Goal: Task Accomplishment & Management: Use online tool/utility

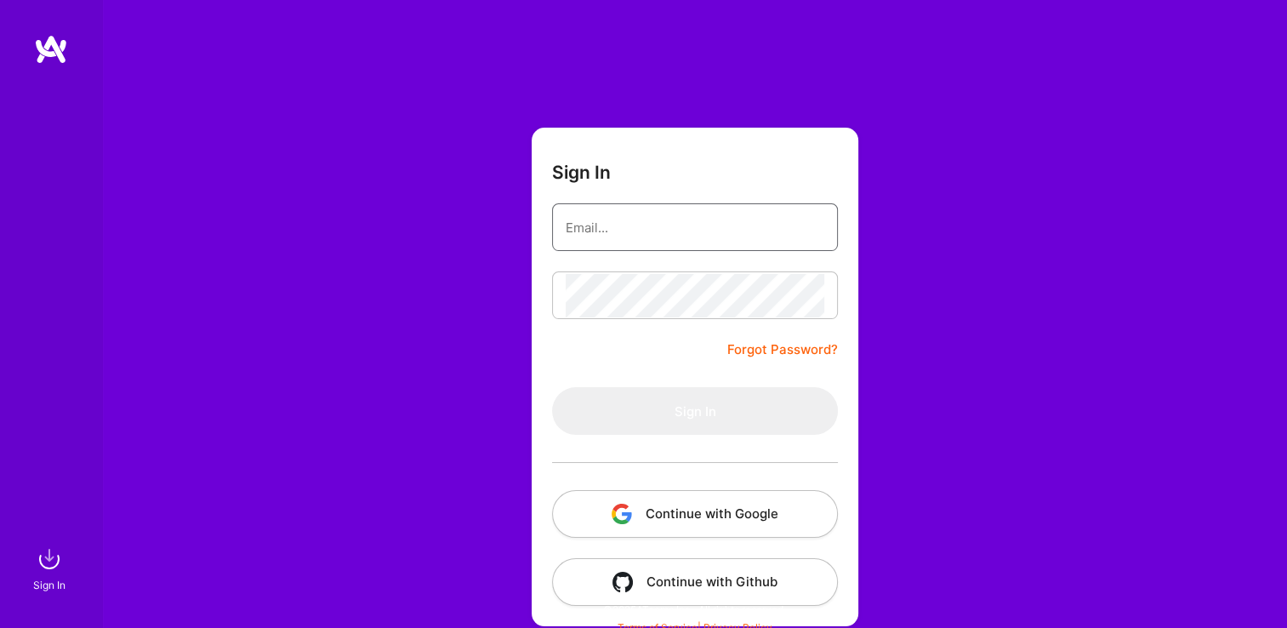
type input "[EMAIL_ADDRESS][DOMAIN_NAME]"
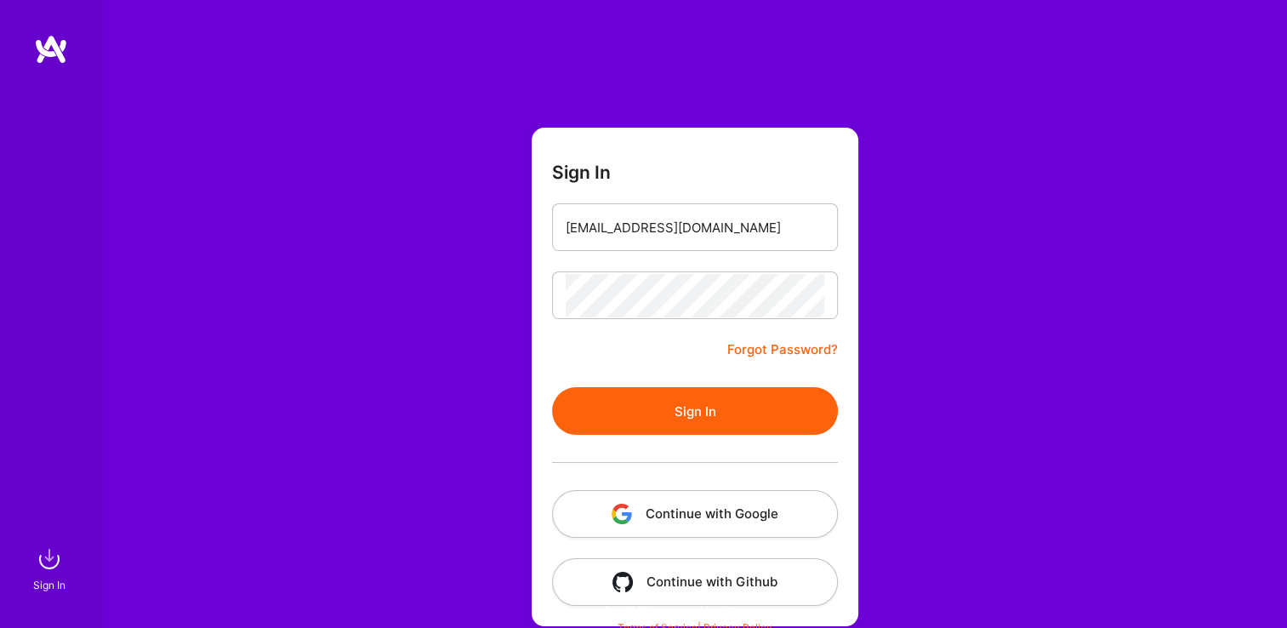
click at [570, 387] on button "Sign In" at bounding box center [695, 411] width 286 height 48
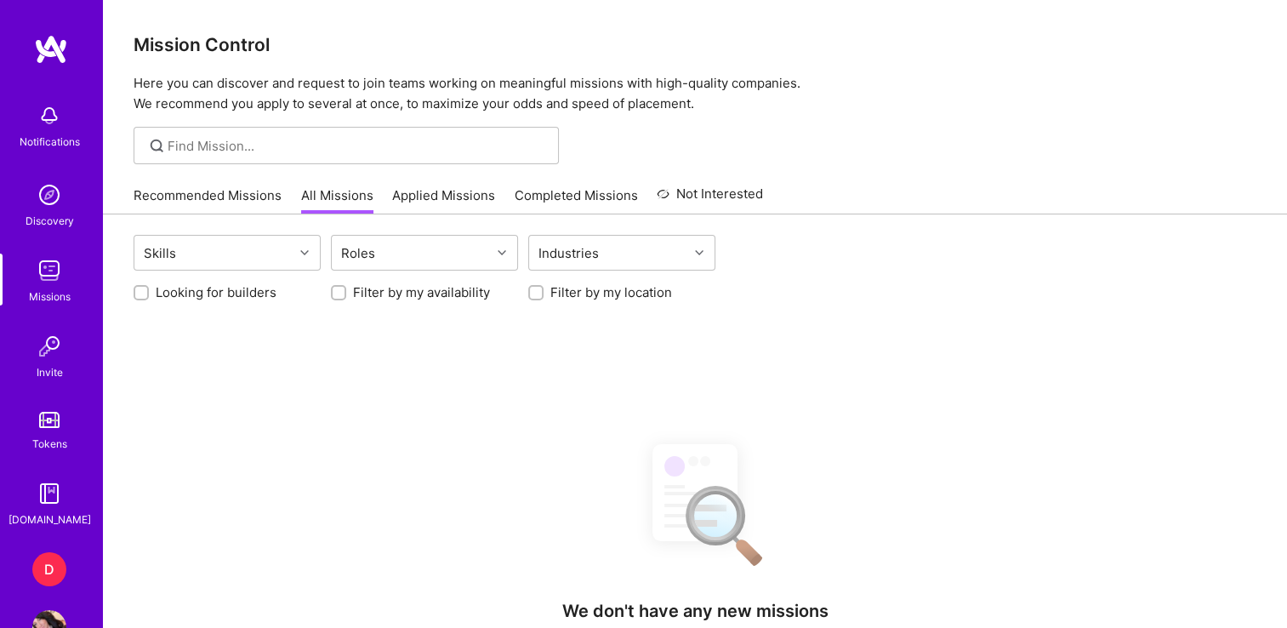
click at [47, 560] on div "D" at bounding box center [49, 569] width 34 height 34
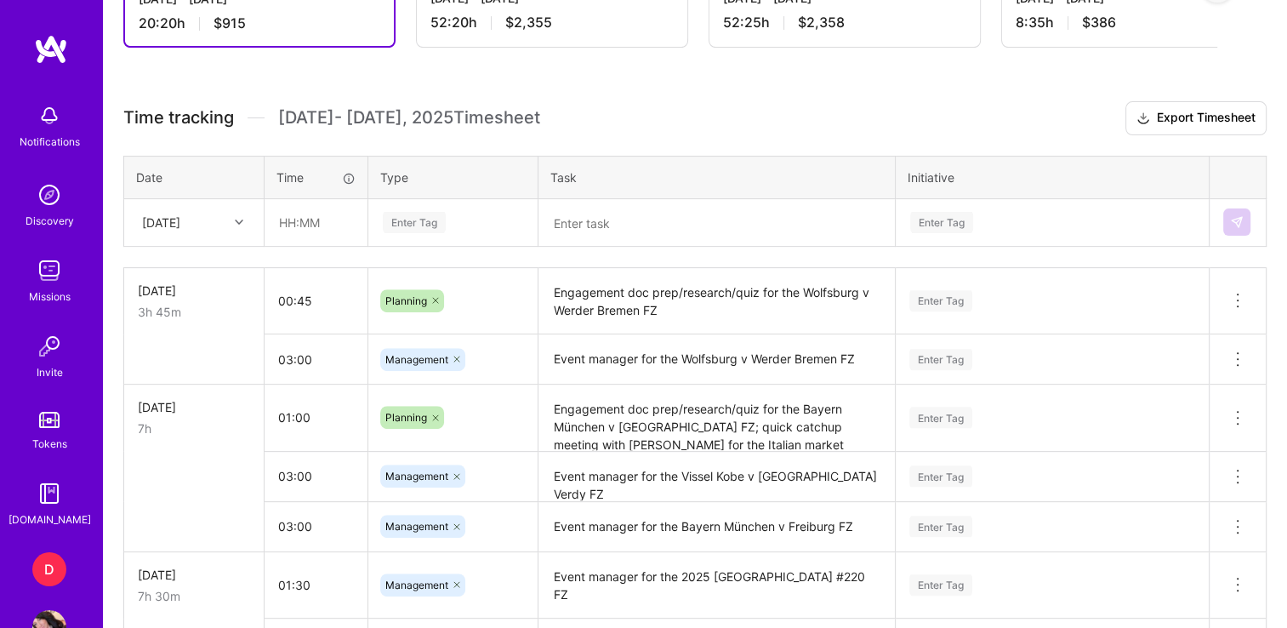
scroll to position [558, 0]
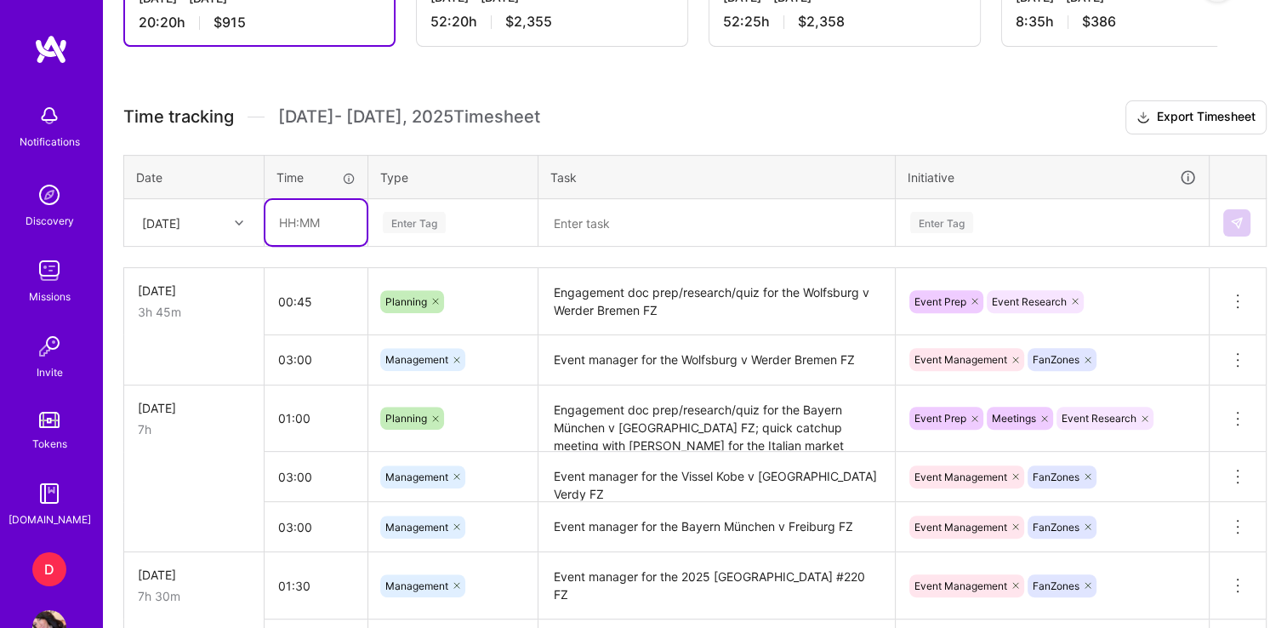
click at [282, 220] on input "text" at bounding box center [315, 222] width 101 height 45
type input "00:45"
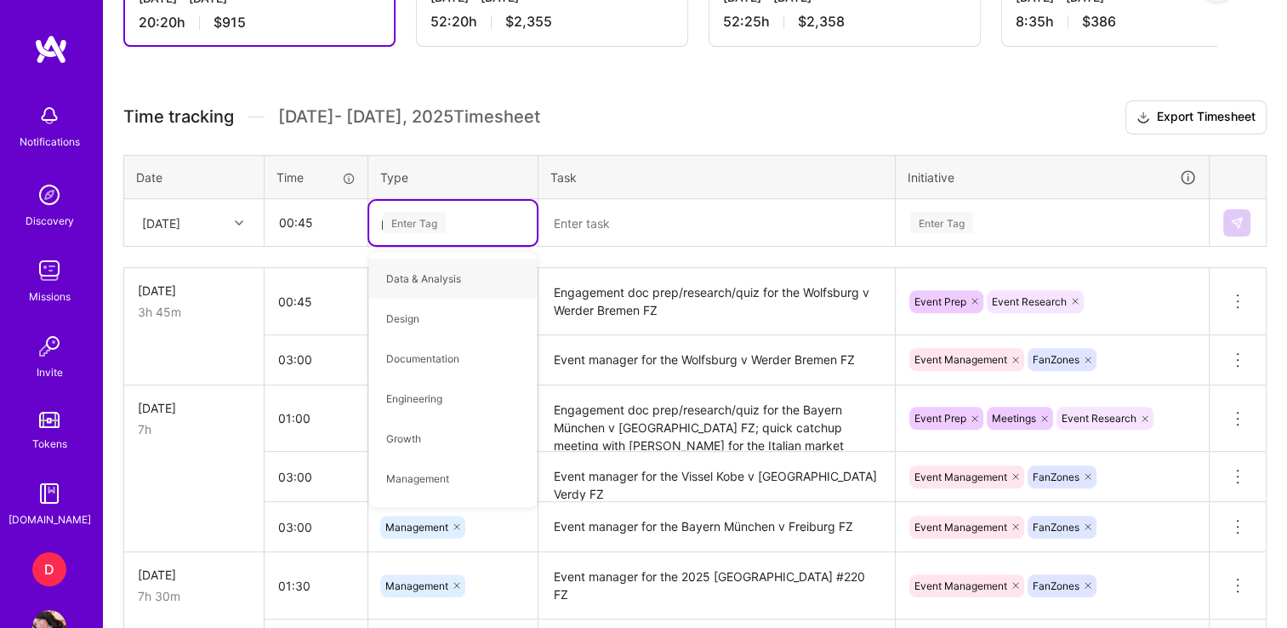
type input "pl"
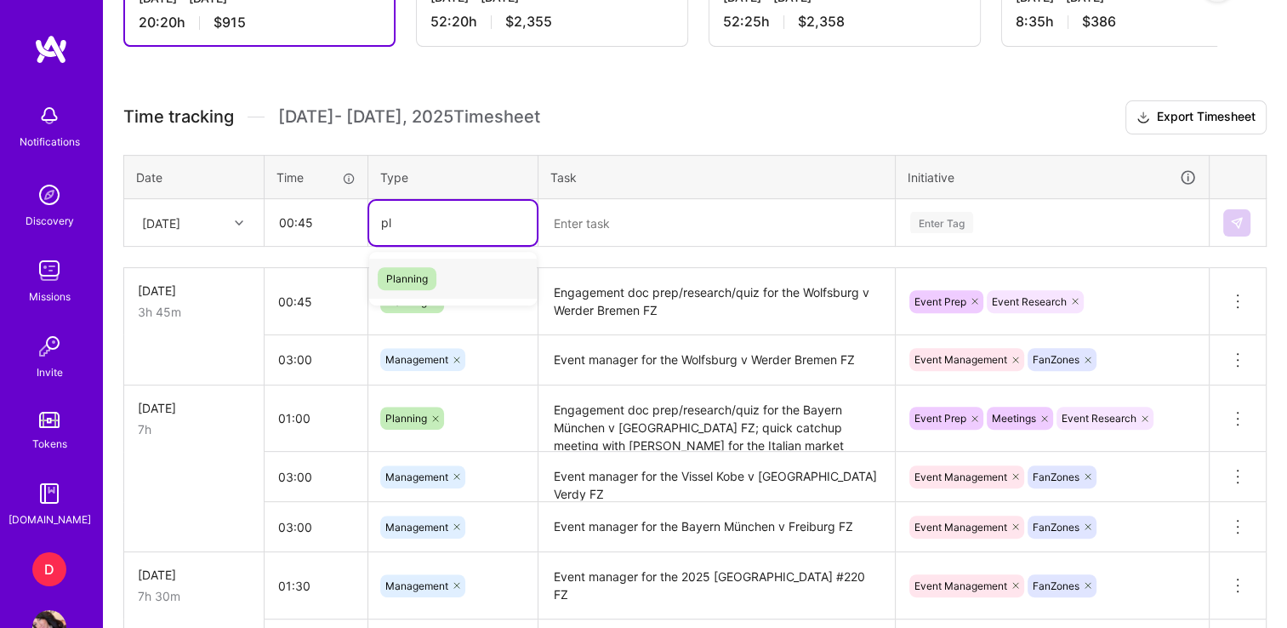
click at [411, 275] on span "Planning" at bounding box center [407, 278] width 59 height 23
click at [623, 222] on textarea at bounding box center [716, 223] width 353 height 44
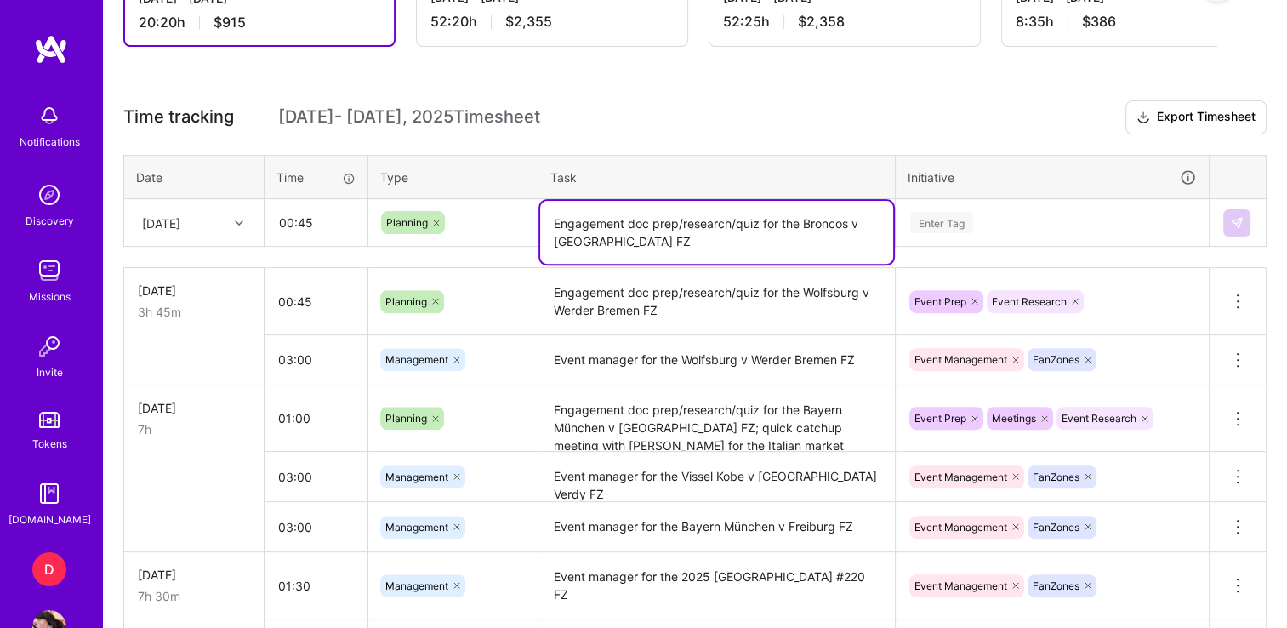
click at [600, 232] on textarea "Engagement doc prep/research/quiz for the Broncos v [GEOGRAPHIC_DATA] FZ" at bounding box center [716, 232] width 353 height 63
type textarea "Engagement doc prep/research/quiz for the Broncos v [GEOGRAPHIC_DATA] MNF FZ"
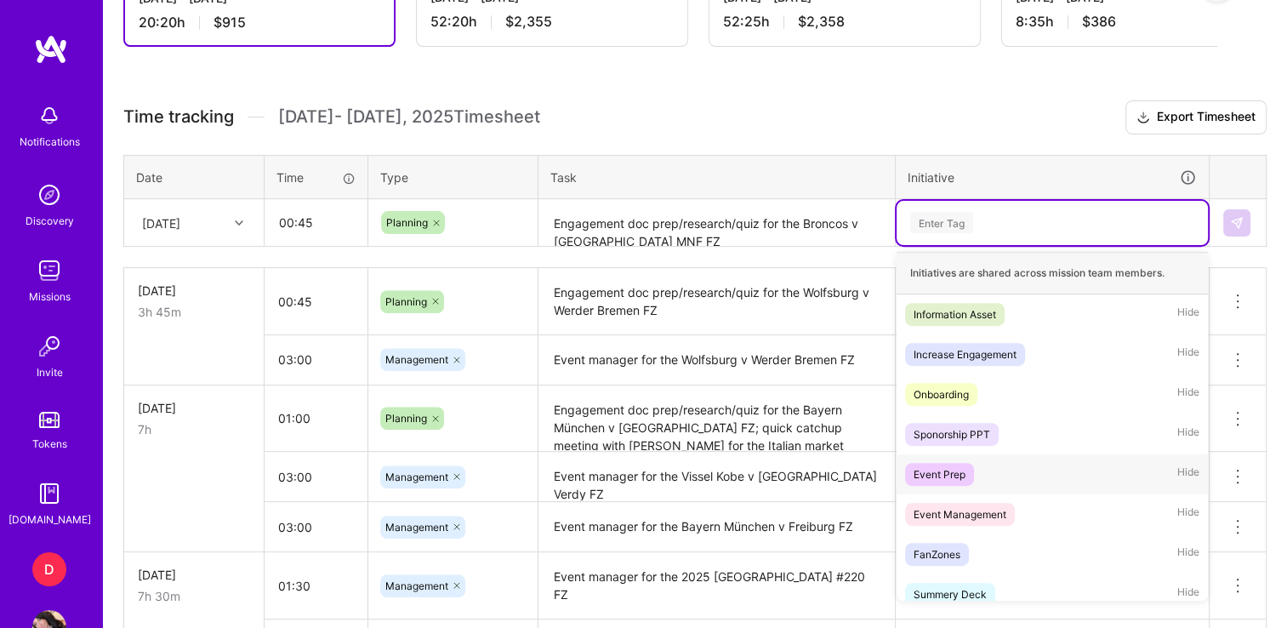
click at [960, 475] on div "Event Prep" at bounding box center [940, 474] width 52 height 18
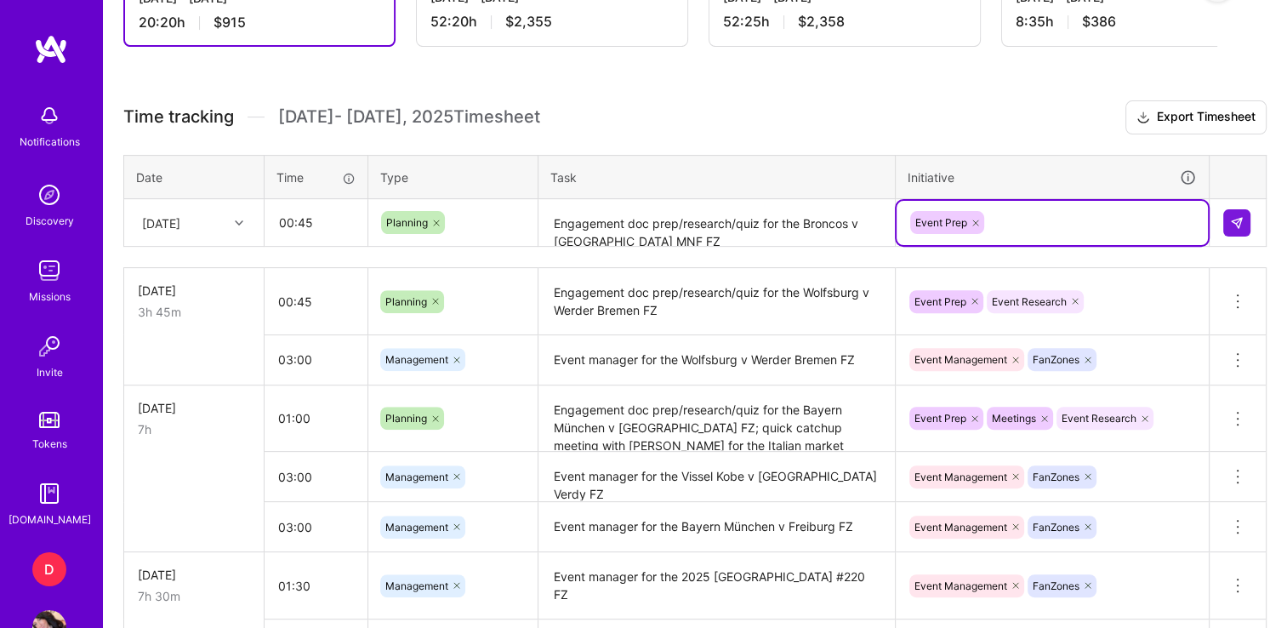
click at [1037, 222] on div "Event Prep" at bounding box center [1052, 222] width 288 height 26
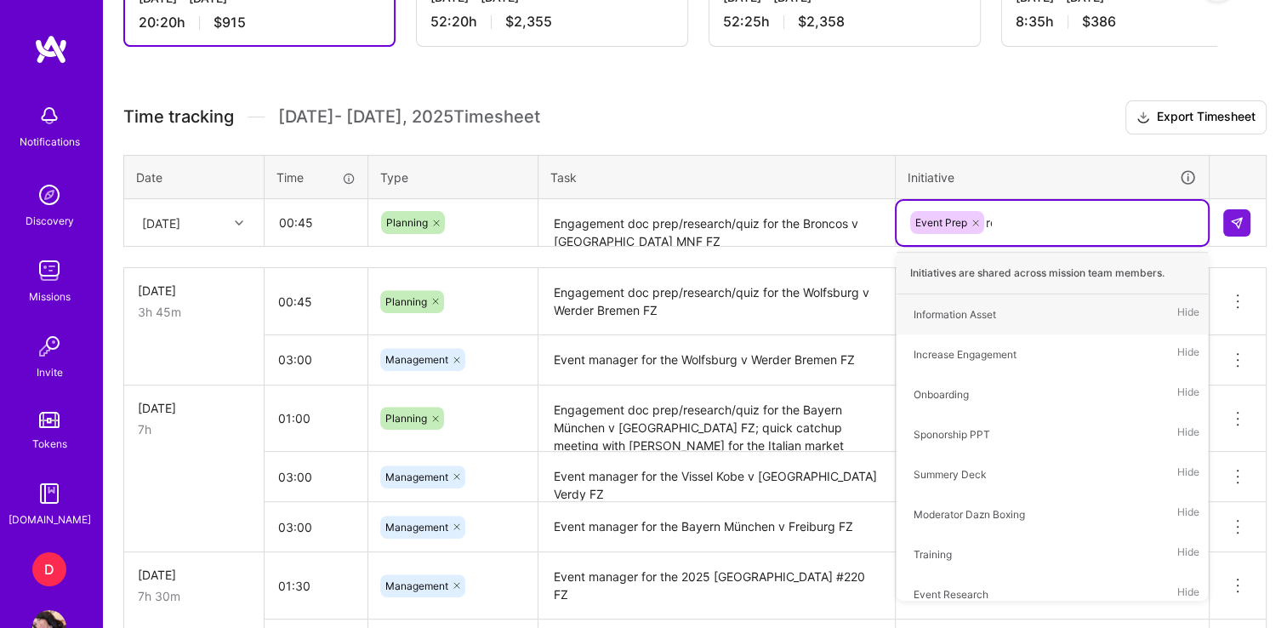
type input "res"
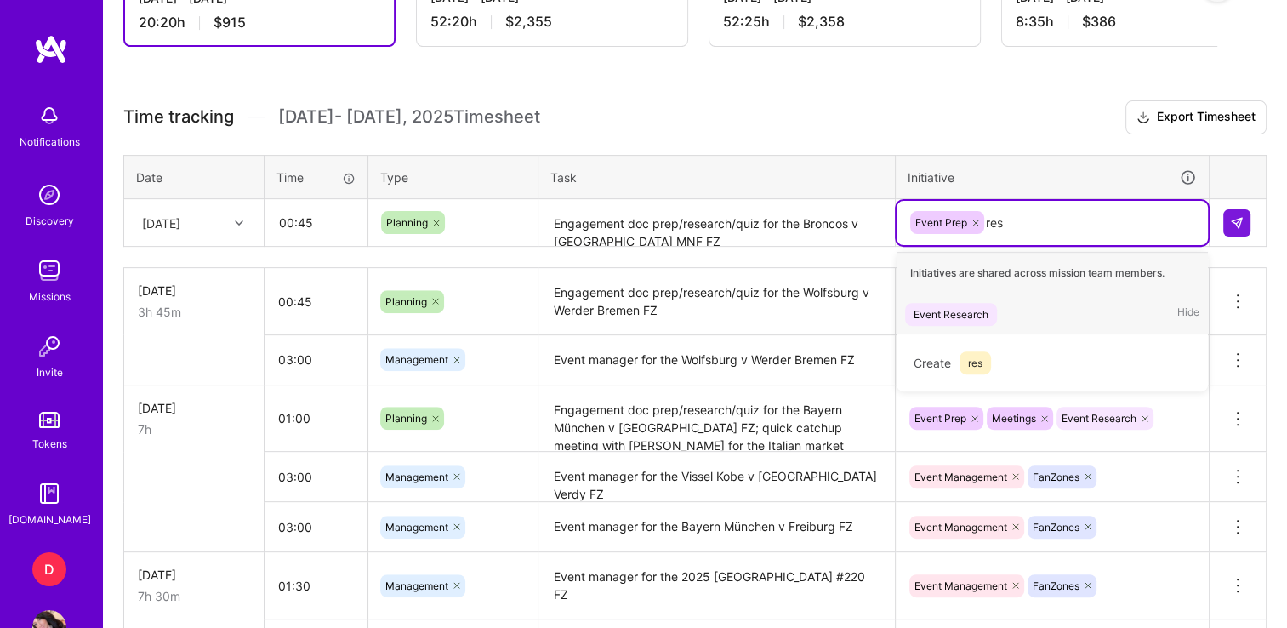
click at [946, 310] on div "Event Research" at bounding box center [951, 314] width 75 height 18
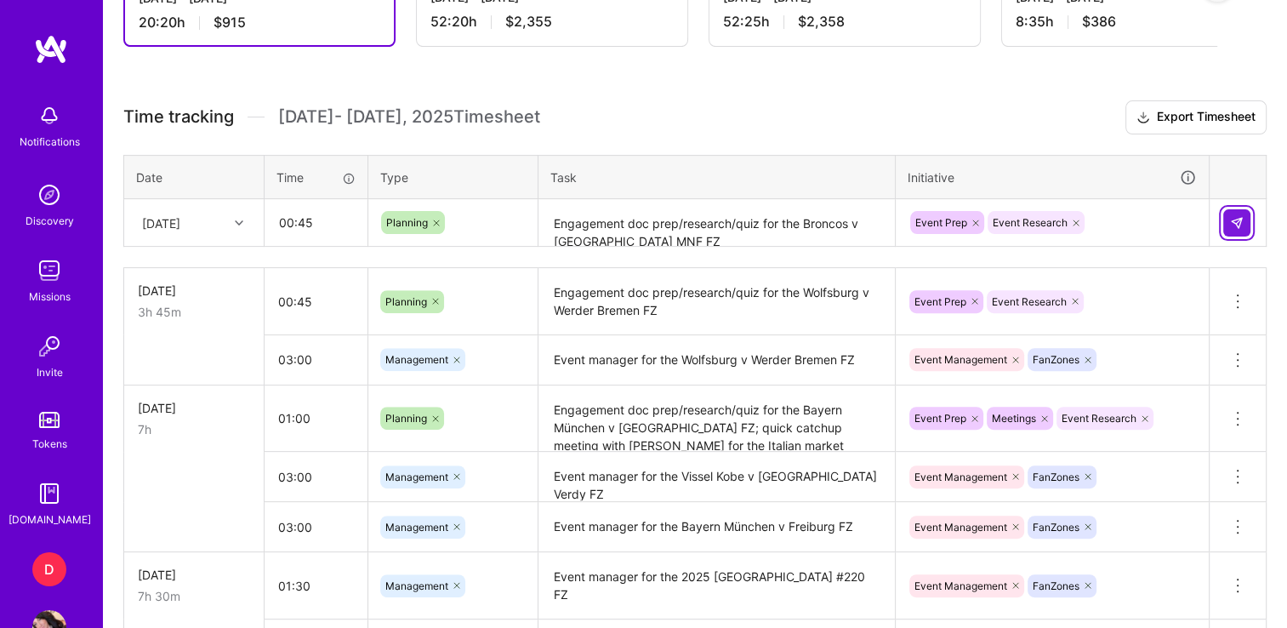
click at [1233, 209] on button at bounding box center [1236, 222] width 27 height 27
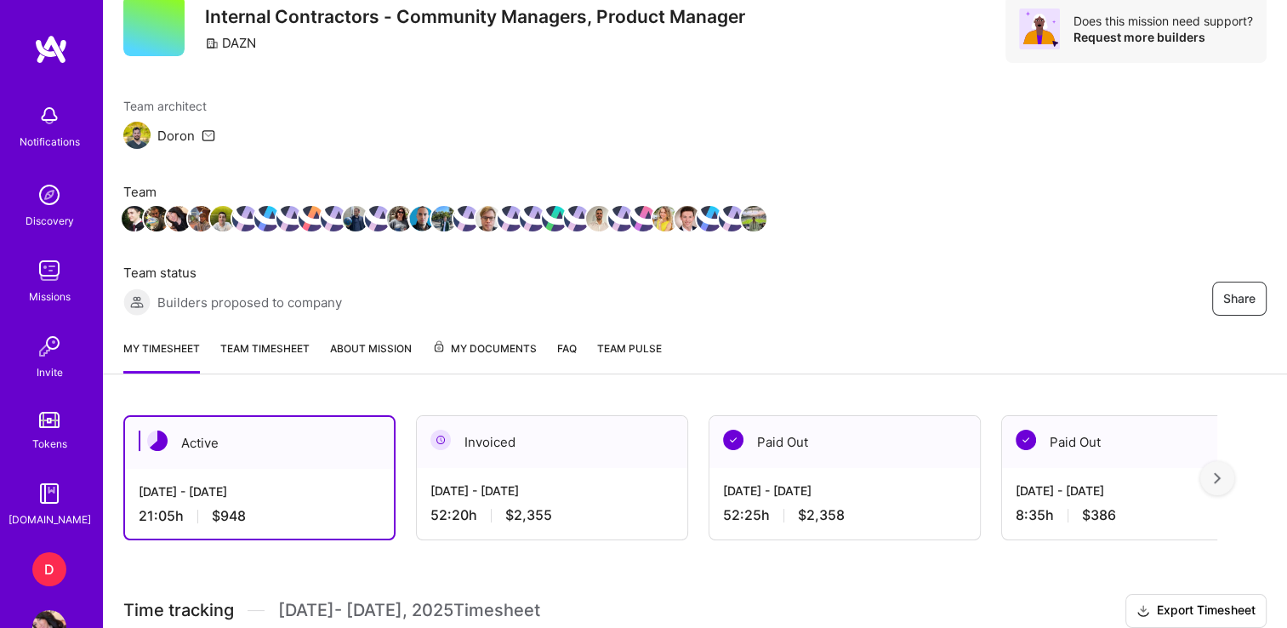
scroll to position [54, 0]
